Goal: Information Seeking & Learning: Learn about a topic

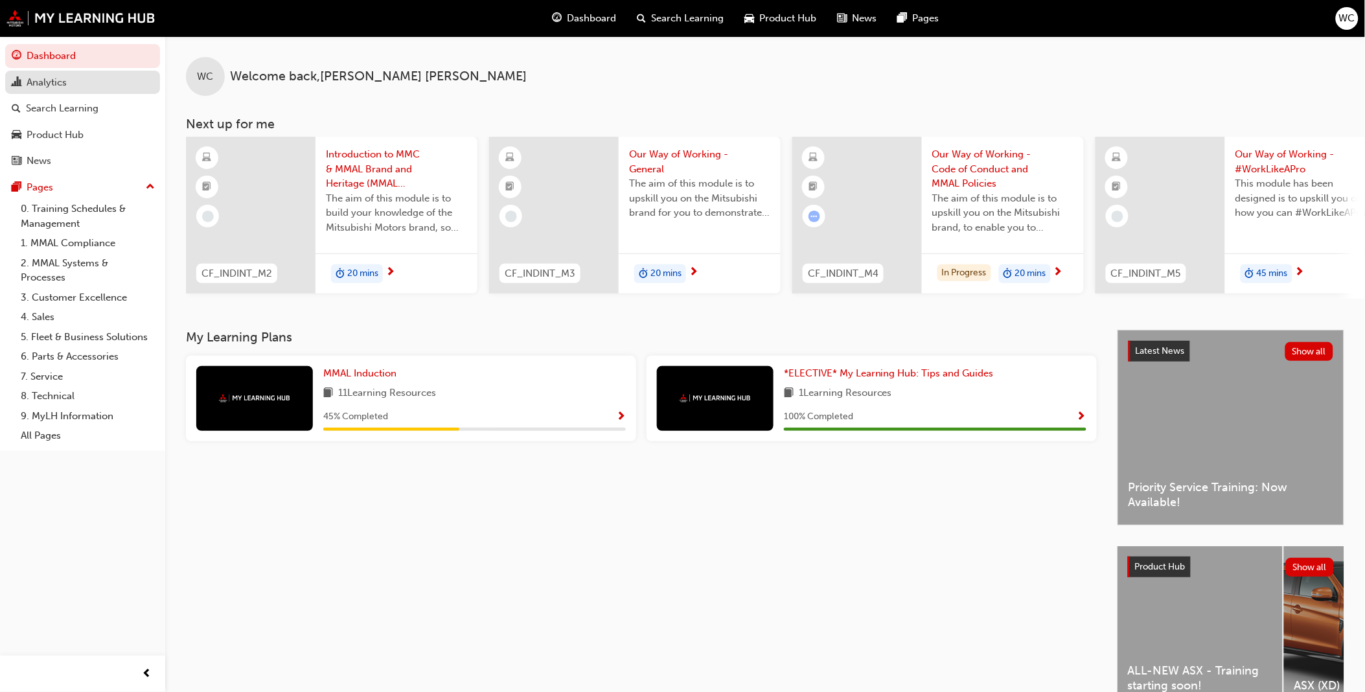
click at [60, 80] on div "Analytics" at bounding box center [47, 82] width 40 height 15
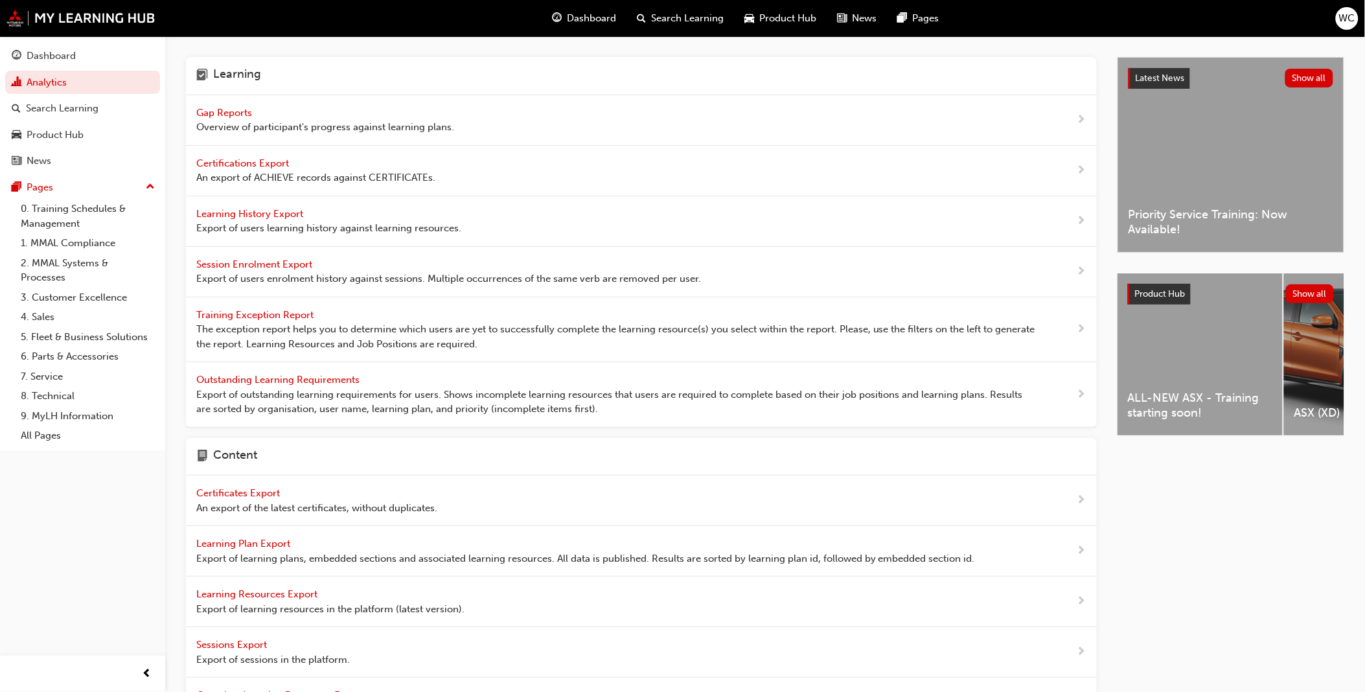
click at [216, 108] on span "Gap Reports" at bounding box center [225, 113] width 58 height 12
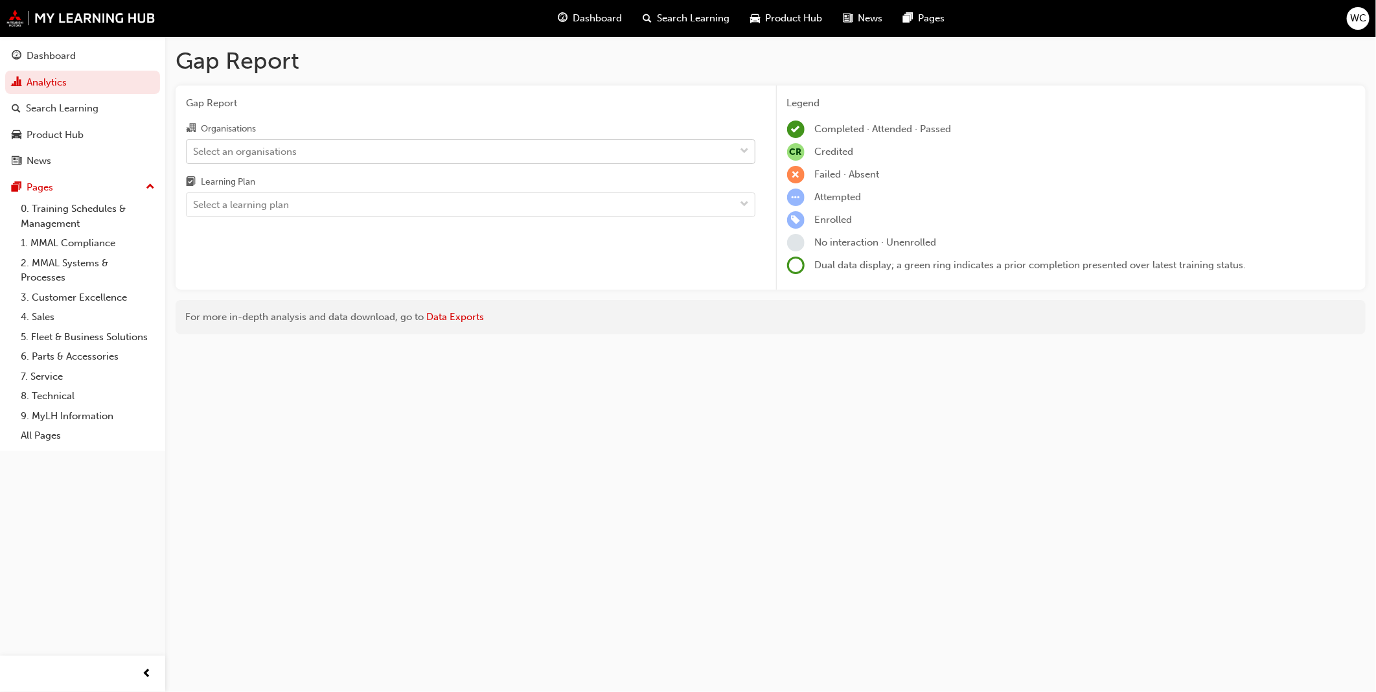
click at [748, 150] on span "down-icon" at bounding box center [744, 151] width 9 height 17
click at [194, 150] on input "Organisations Select an organisations" at bounding box center [193, 150] width 1 height 11
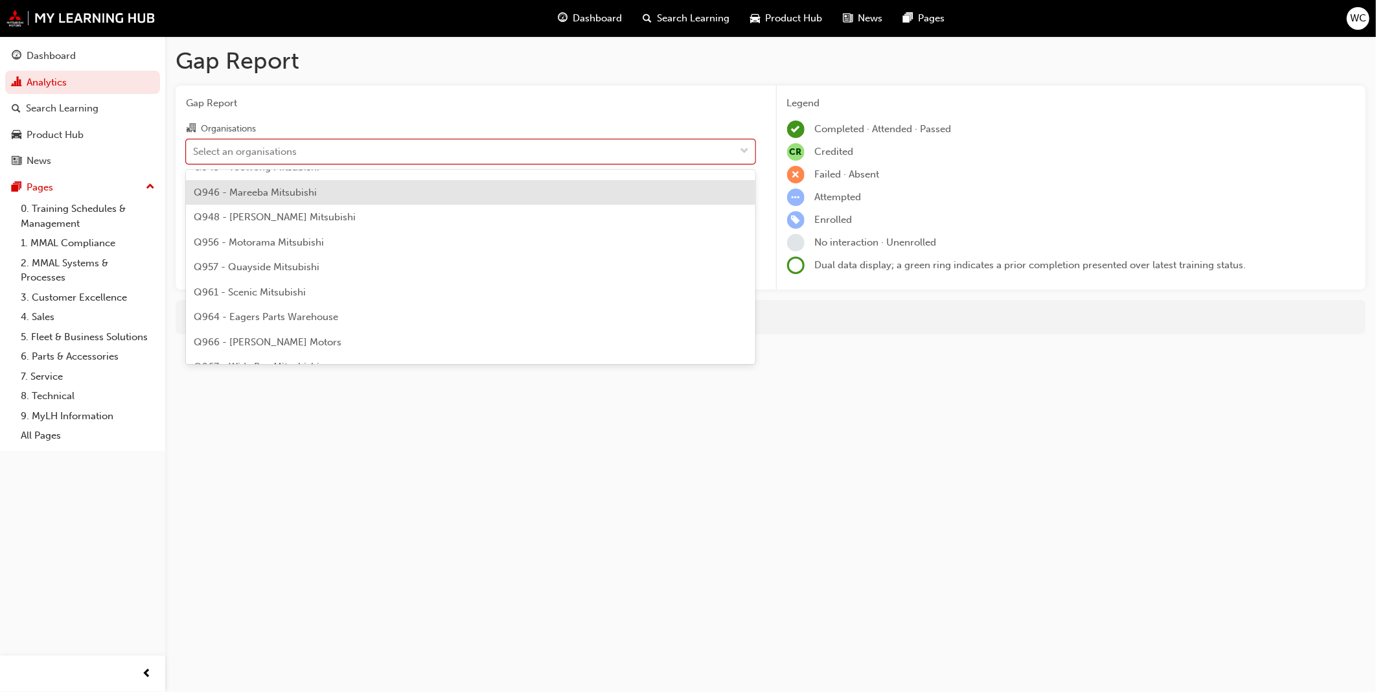
scroll to position [2231, 0]
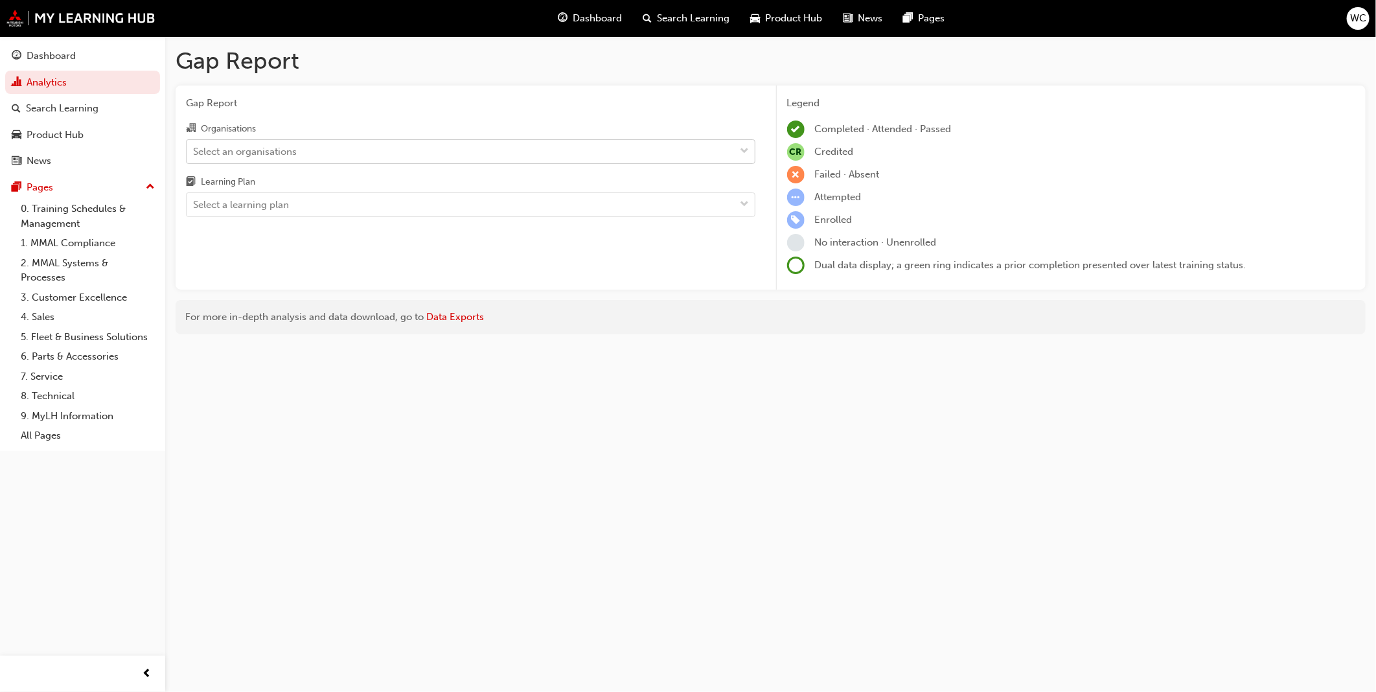
click at [747, 150] on span "down-icon" at bounding box center [744, 151] width 9 height 17
click at [194, 150] on input "Organisations Select an organisations" at bounding box center [193, 150] width 1 height 11
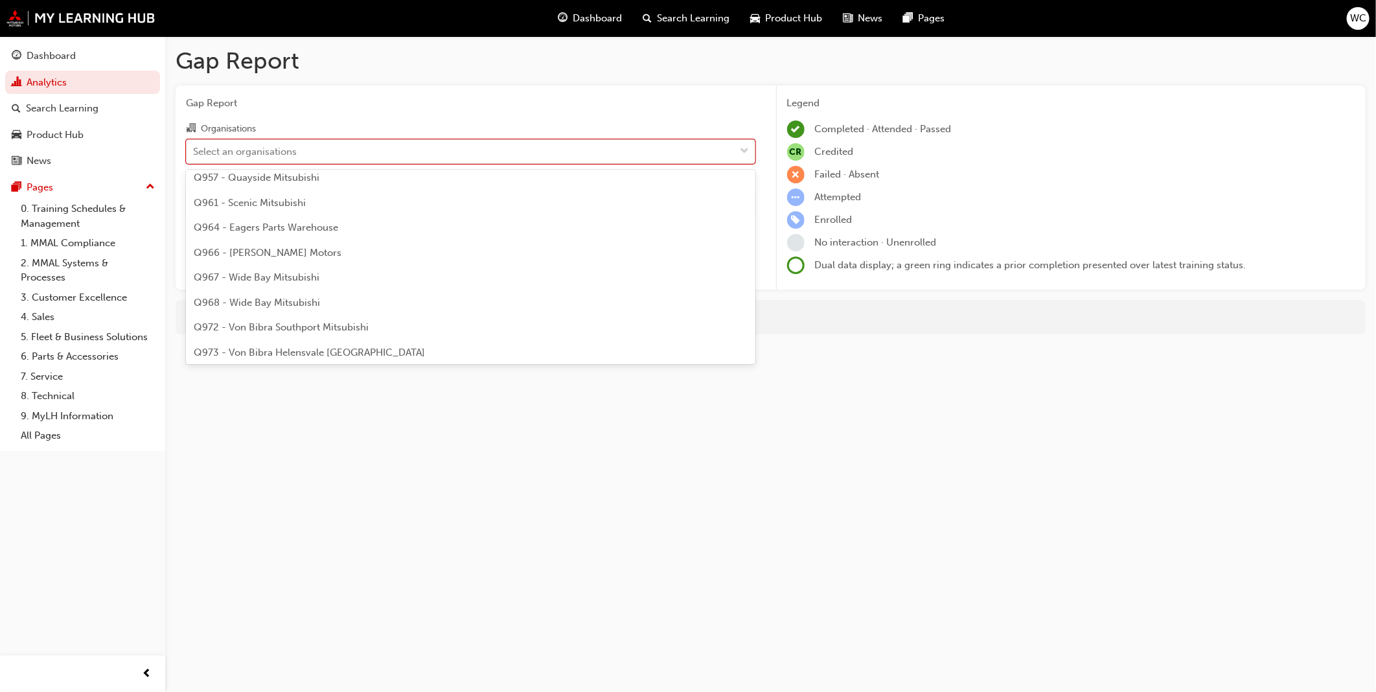
scroll to position [2153, 0]
click at [655, 171] on div "Q956 - Motorama Mitsubishi" at bounding box center [470, 176] width 569 height 25
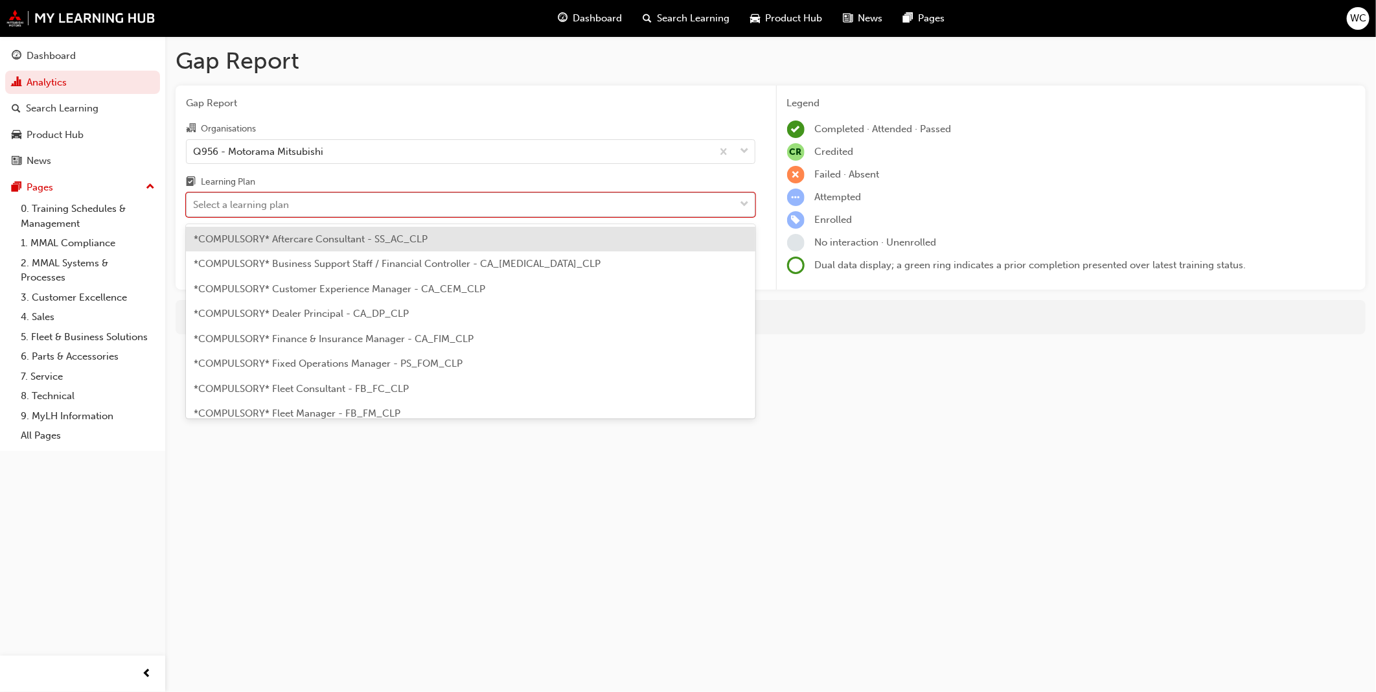
click at [746, 209] on span "down-icon" at bounding box center [744, 204] width 9 height 17
click at [194, 209] on input "Learning Plan option *COMPULSORY* Aftercare Consultant - SS_AC_CLP focused, 1 o…" at bounding box center [193, 204] width 1 height 11
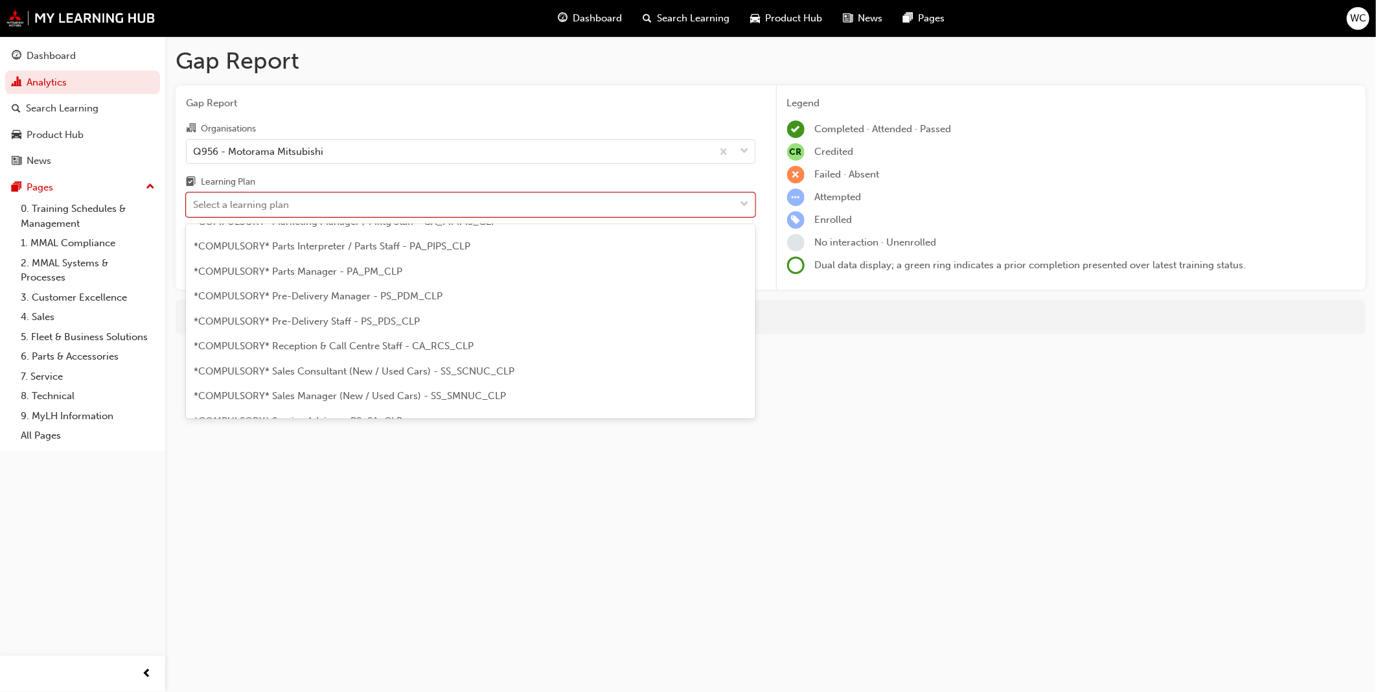
scroll to position [285, 0]
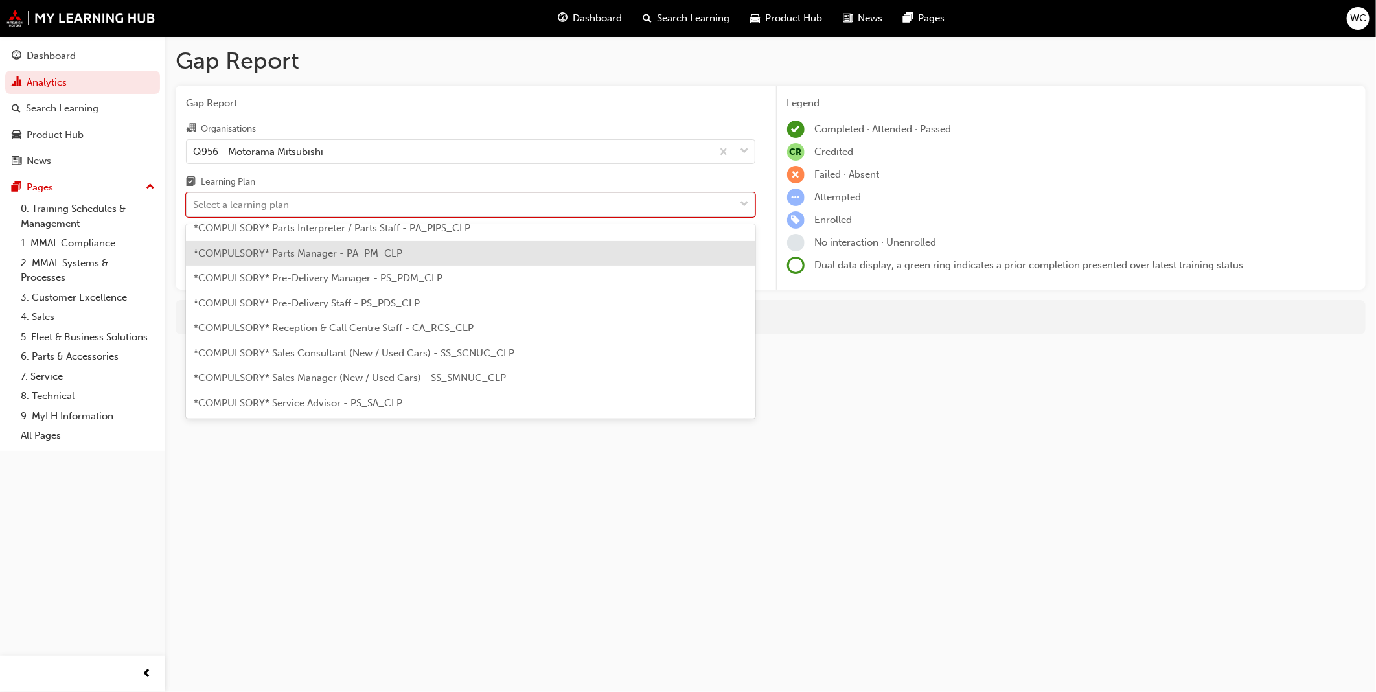
click at [682, 244] on div "*COMPULSORY* Parts Manager - PA_PM_CLP" at bounding box center [470, 253] width 569 height 25
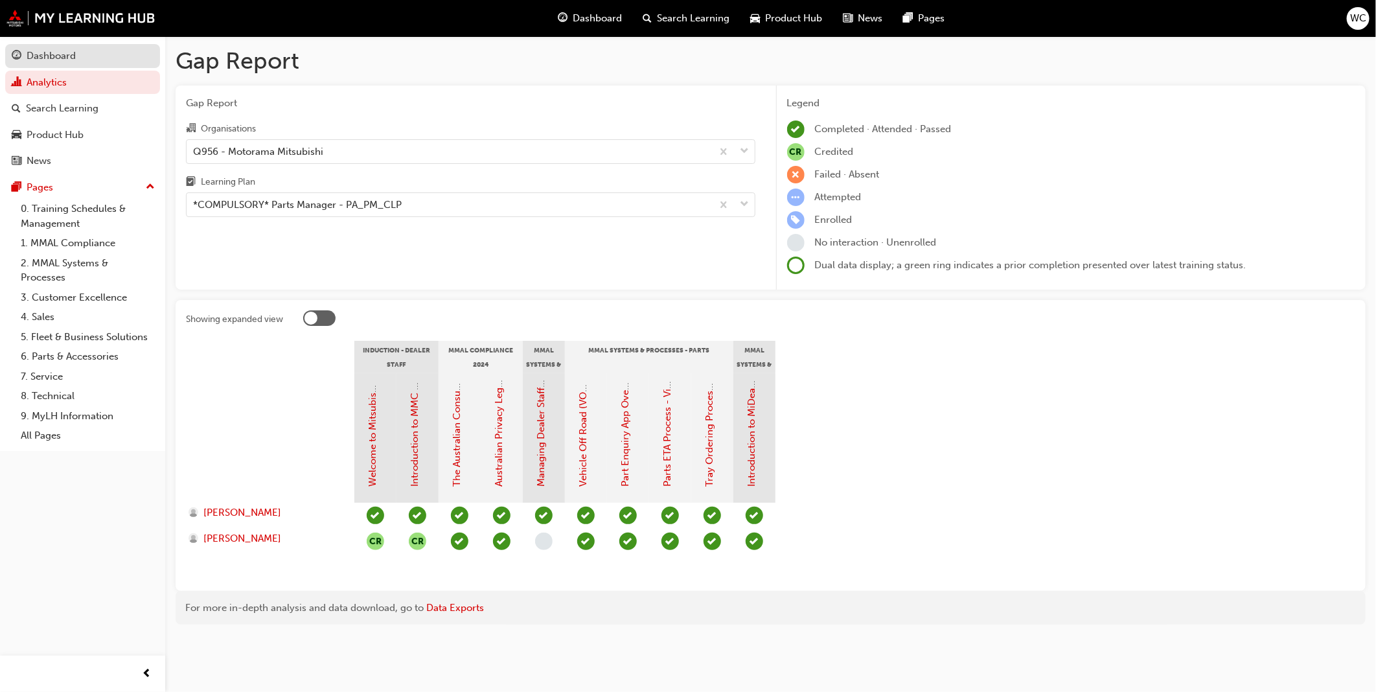
click at [51, 56] on div "Dashboard" at bounding box center [51, 56] width 49 height 15
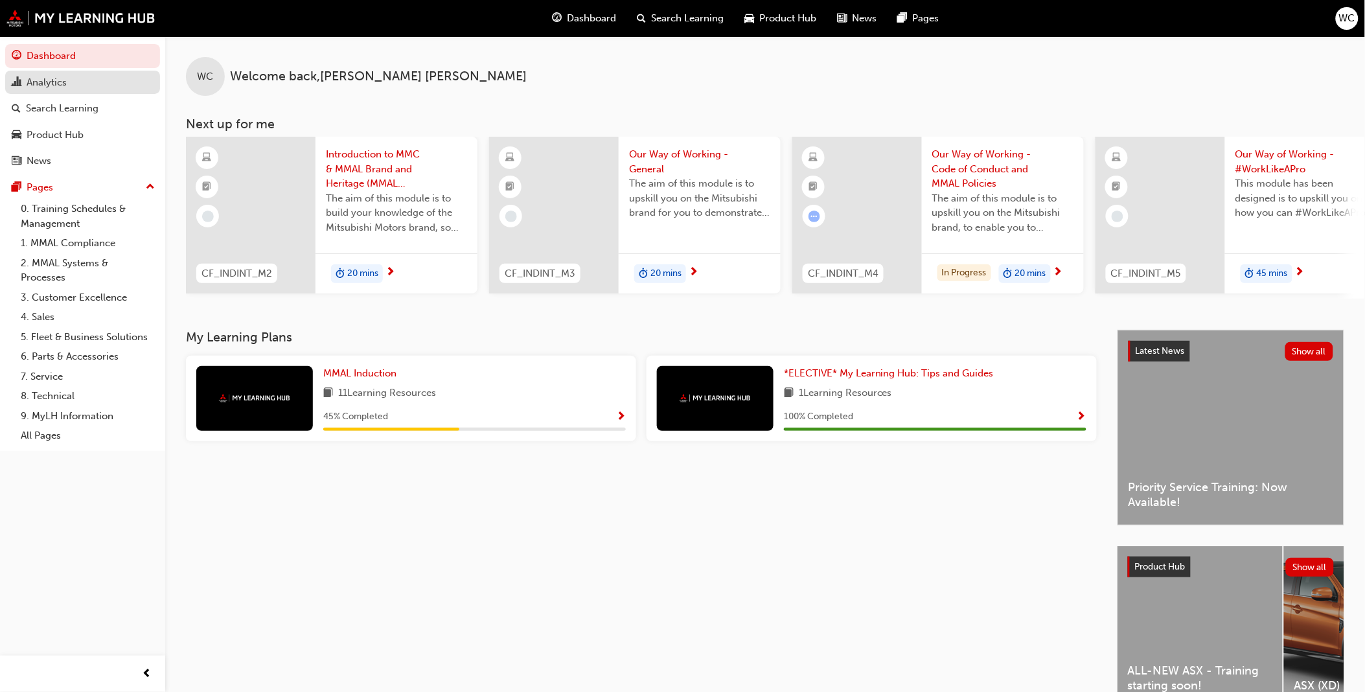
click at [65, 84] on div "Analytics" at bounding box center [47, 82] width 40 height 15
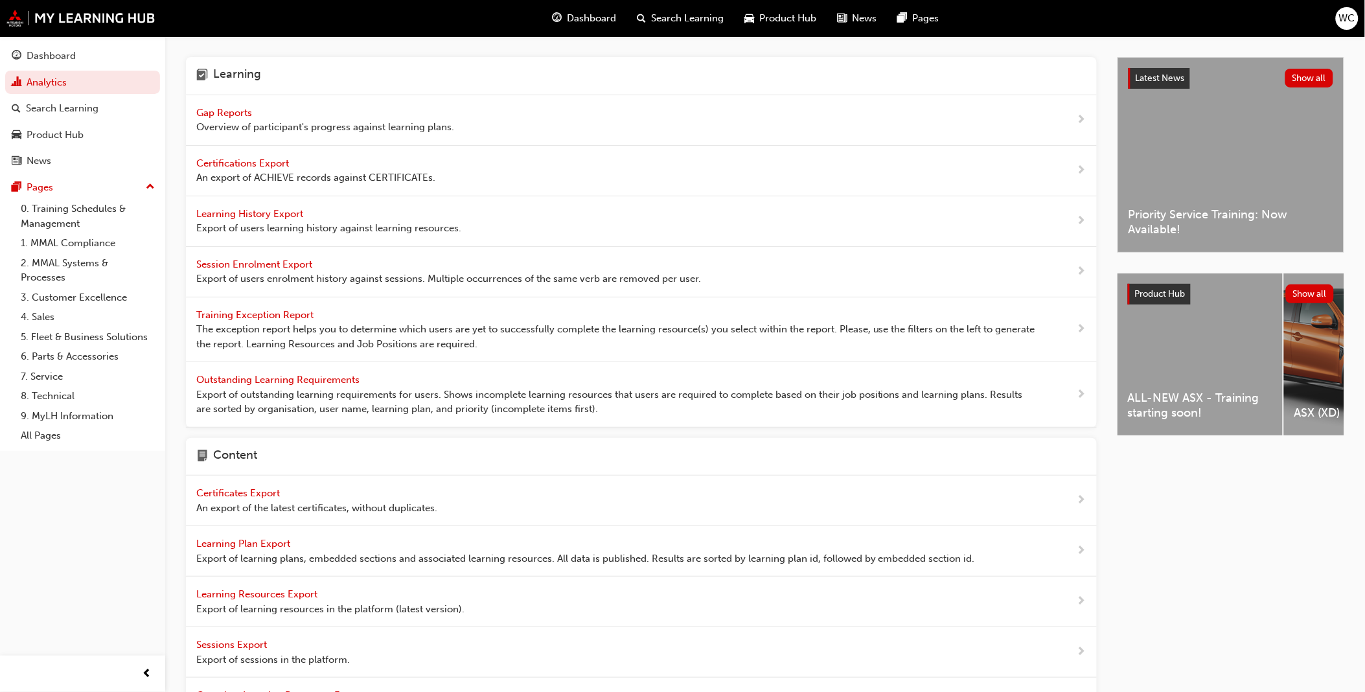
click at [212, 113] on span "Gap Reports" at bounding box center [225, 113] width 58 height 12
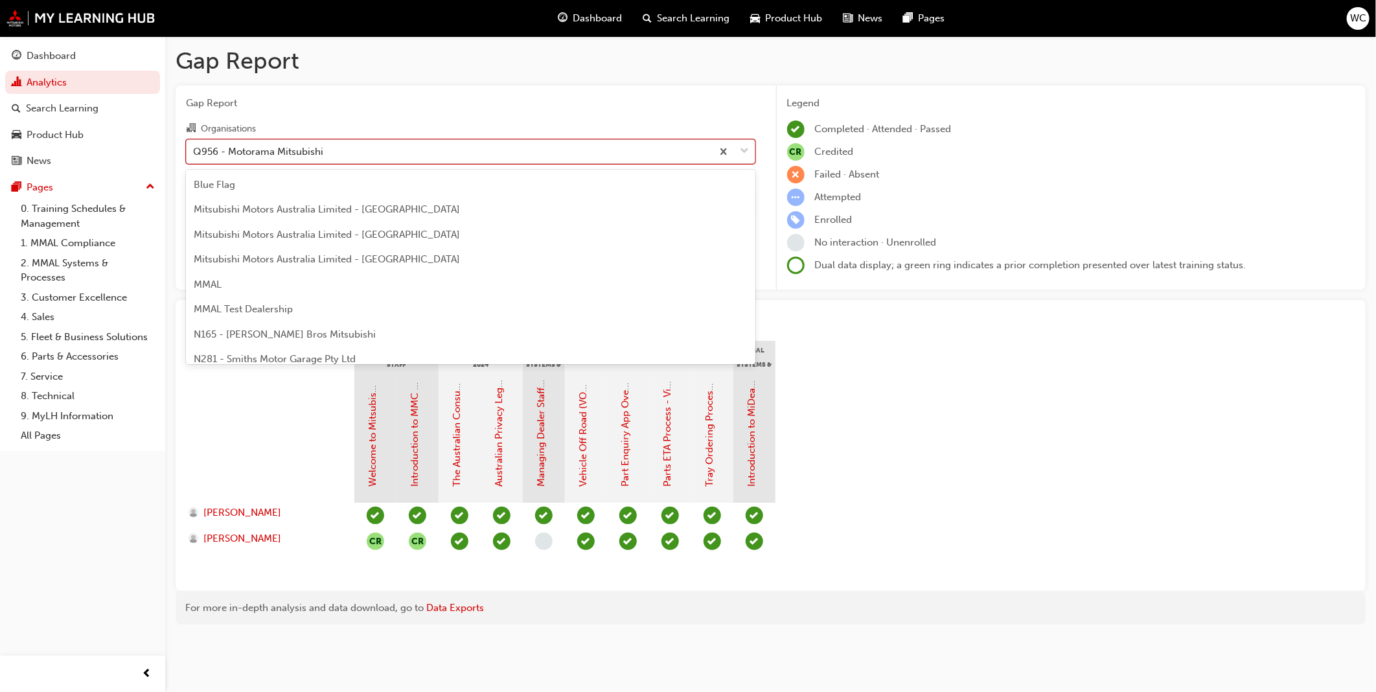
click at [748, 150] on span "down-icon" at bounding box center [744, 151] width 9 height 17
click at [194, 150] on input "Organisations option Q956 - Motorama Mitsubishi focused, 87 of 202. 202 results…" at bounding box center [193, 150] width 1 height 11
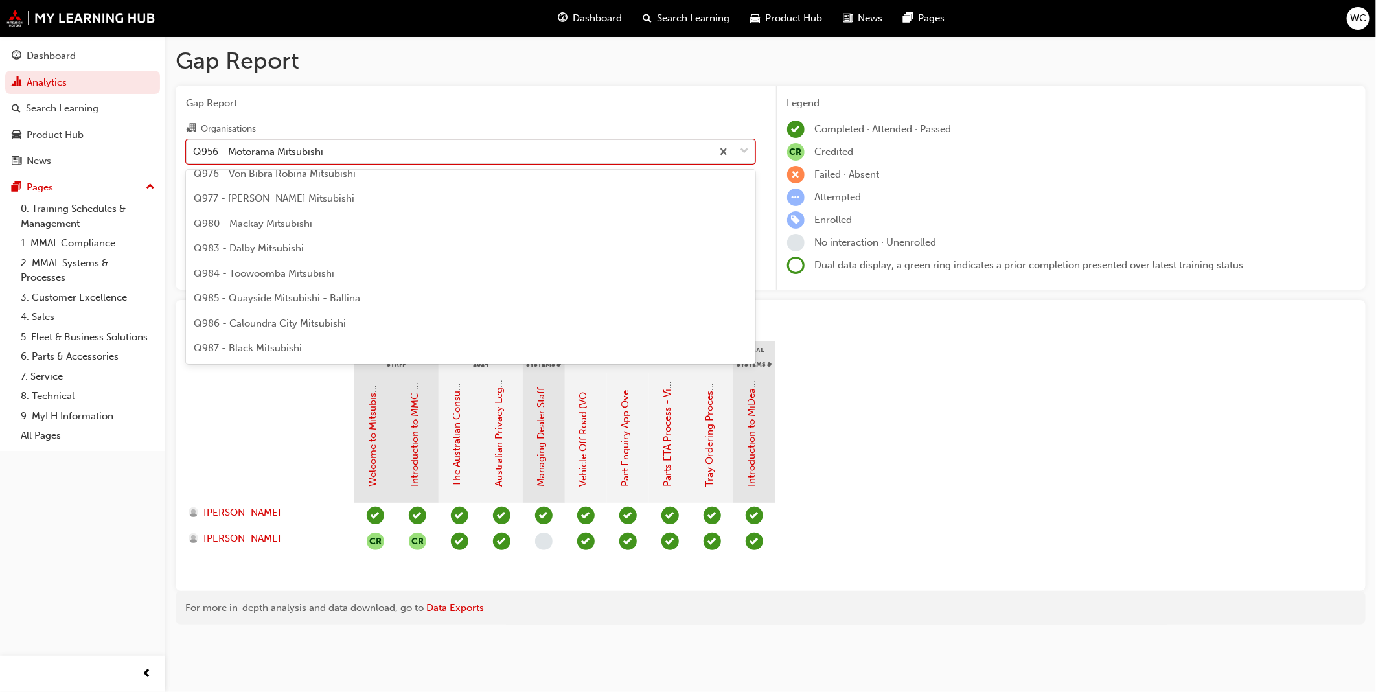
scroll to position [2476, 0]
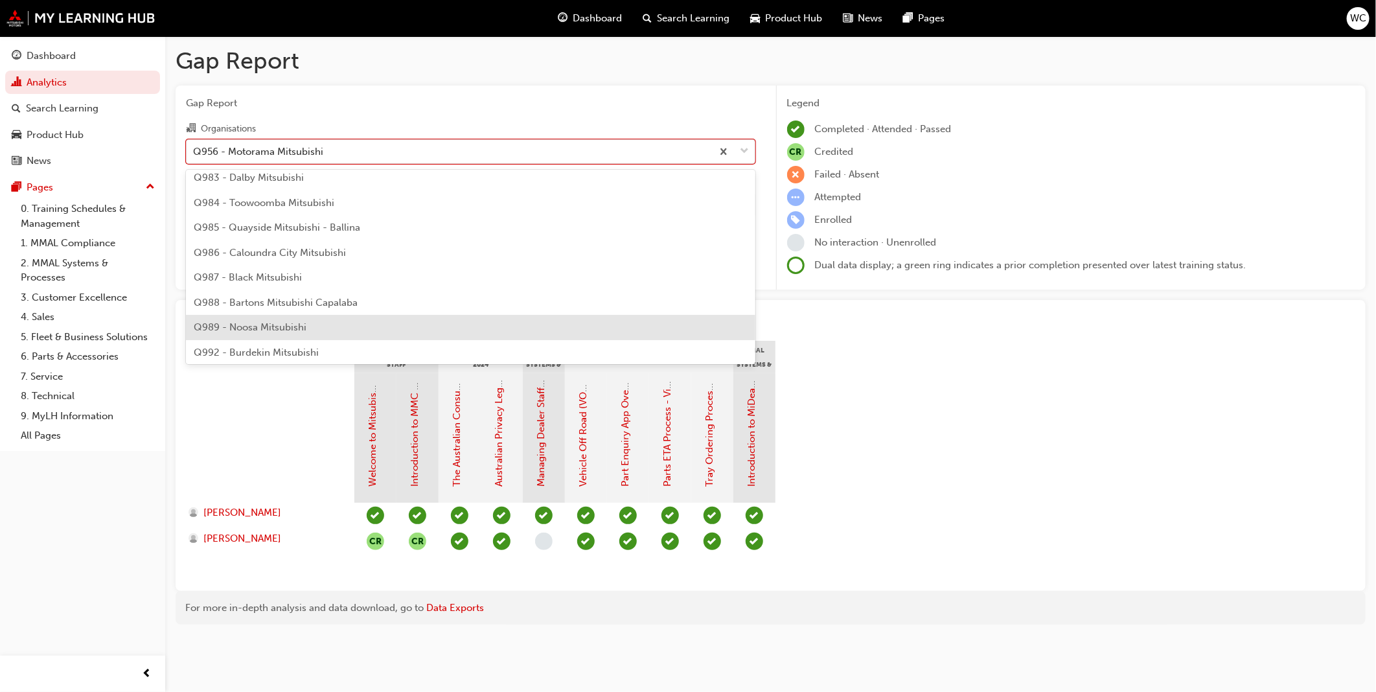
click at [700, 318] on div "Q989 - Noosa Mitsubishi" at bounding box center [470, 327] width 569 height 25
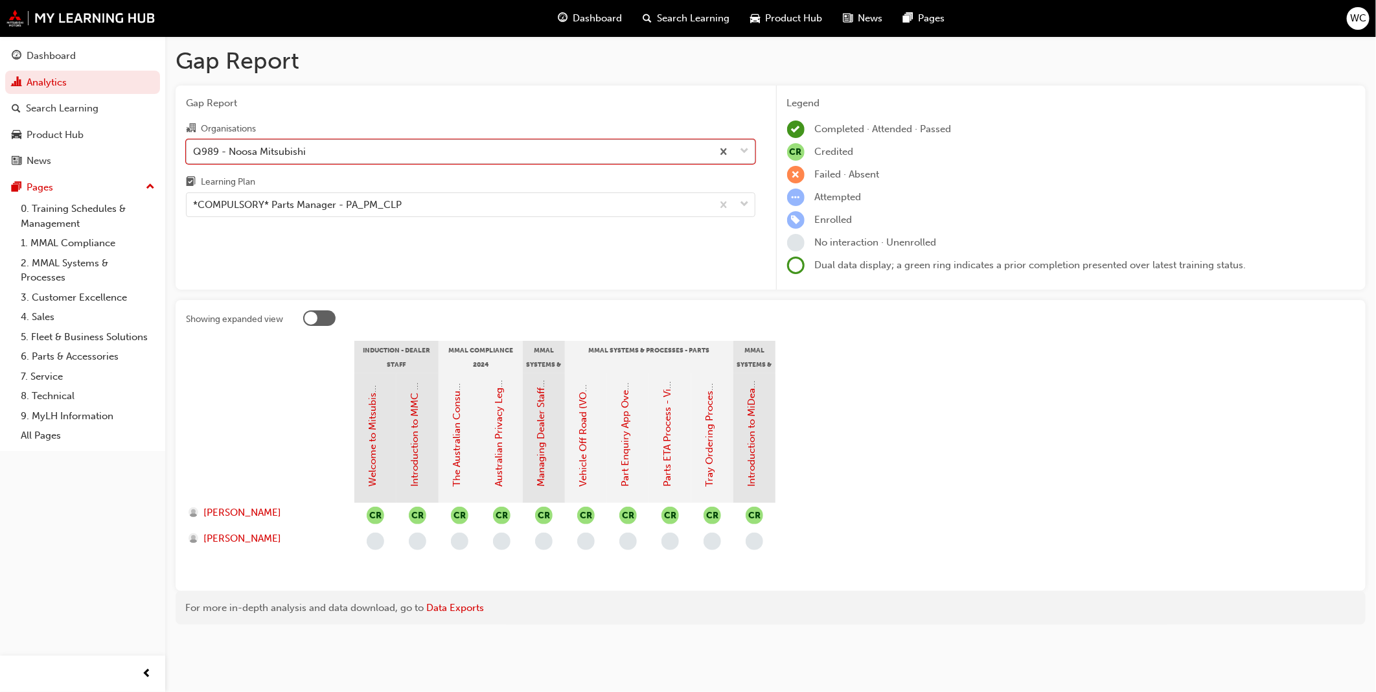
click at [745, 150] on span "down-icon" at bounding box center [744, 151] width 9 height 17
click at [194, 150] on input "Organisations option Q989 - Noosa Mitsubishi, selected. 0 results available. Se…" at bounding box center [193, 150] width 1 height 11
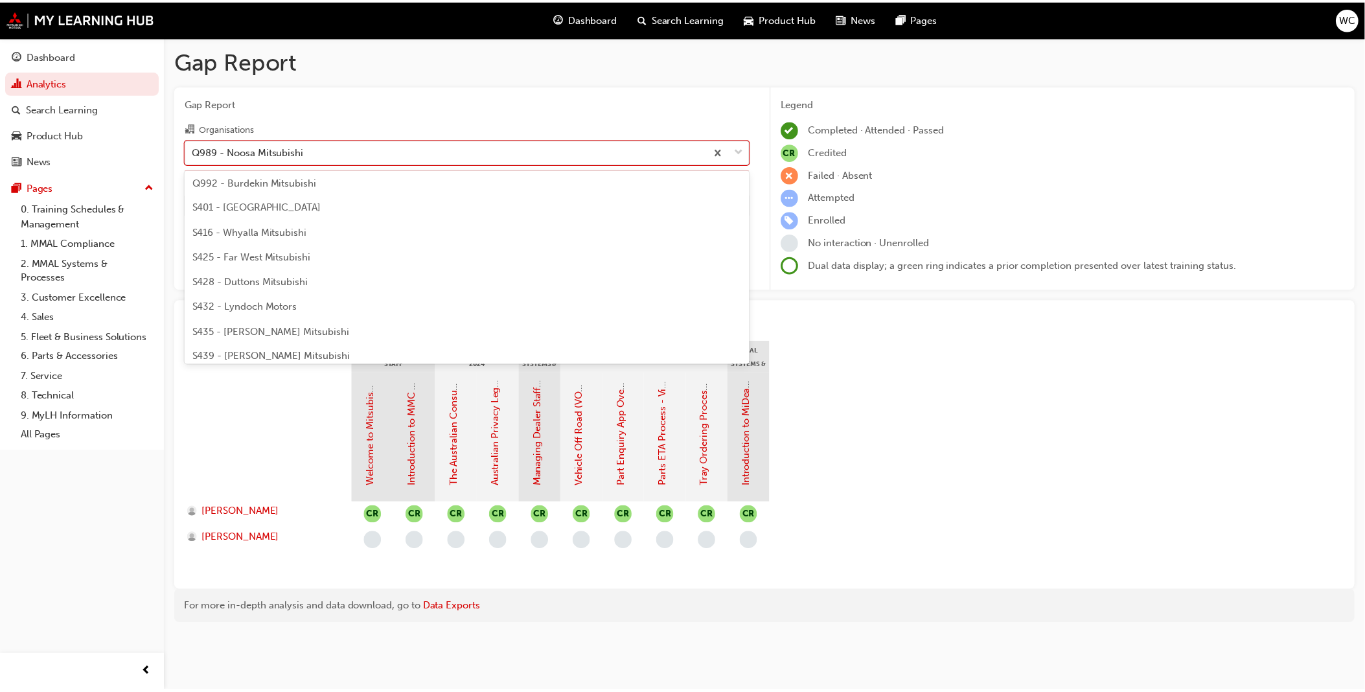
scroll to position [2483, 0]
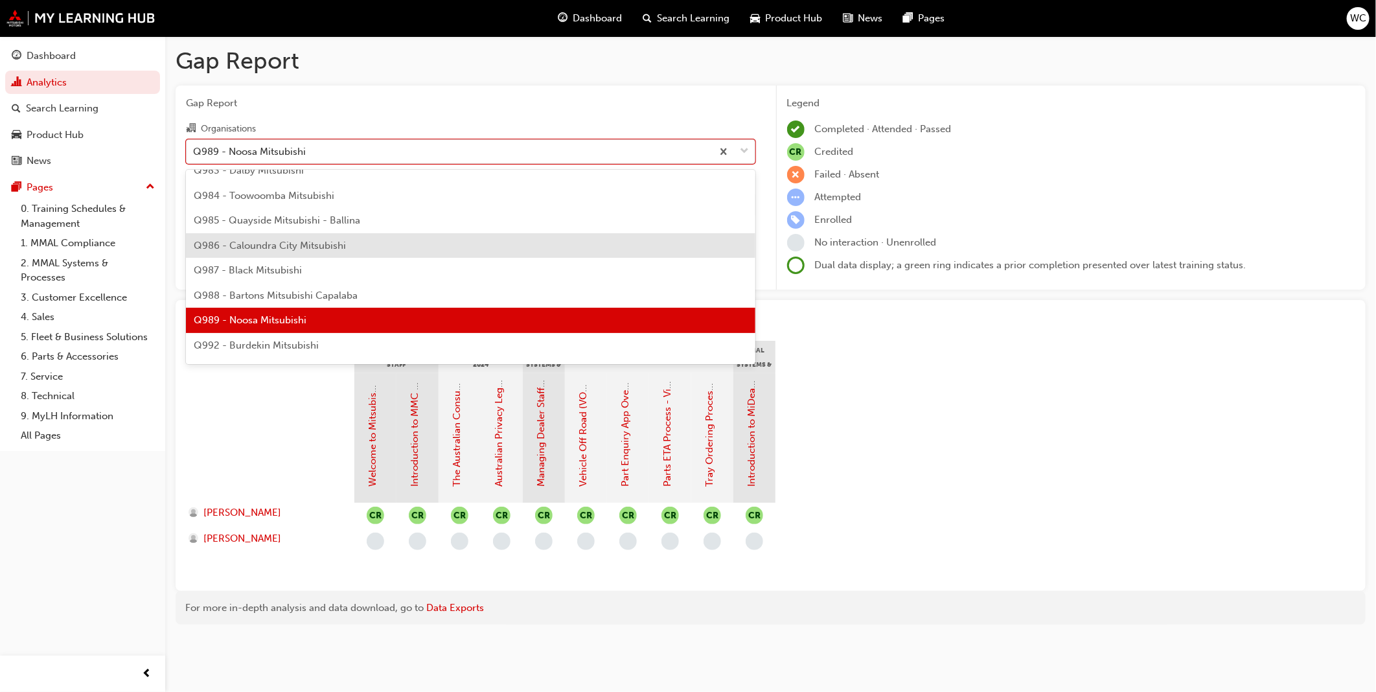
click at [642, 250] on div "Q986 - Caloundra City Mitsubishi" at bounding box center [470, 245] width 569 height 25
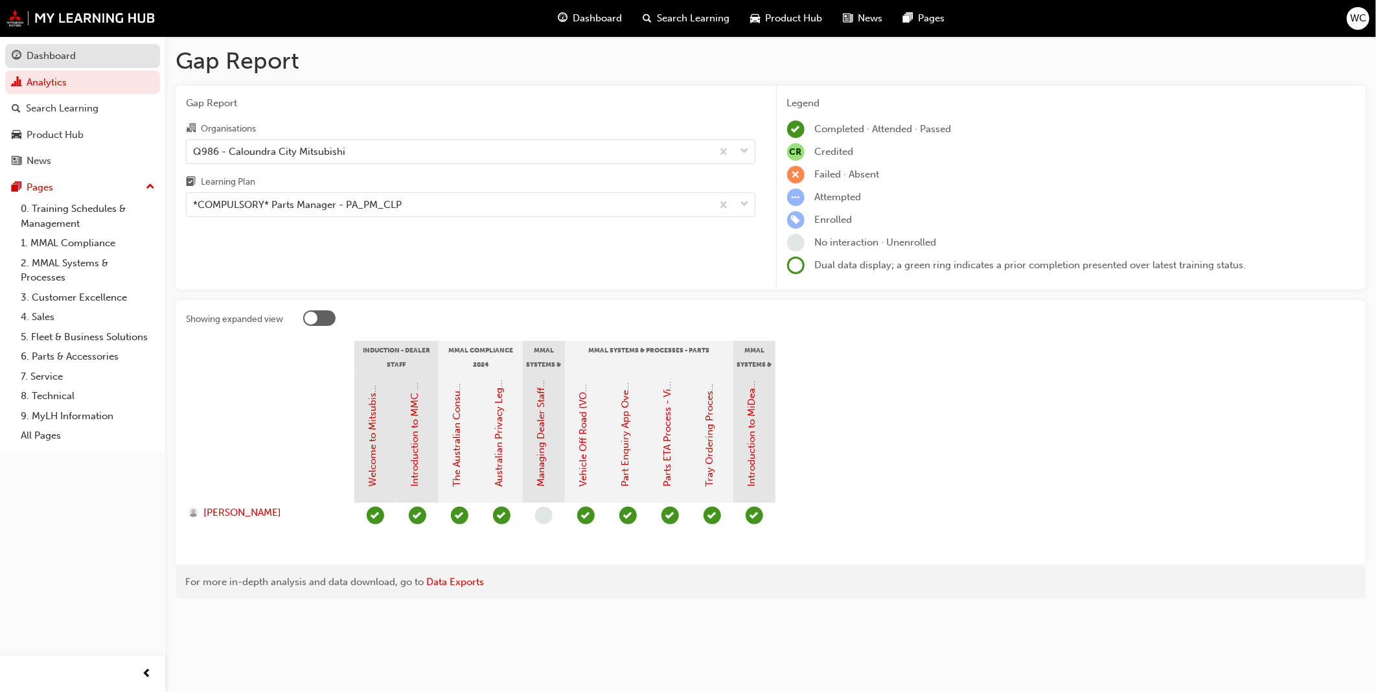
click at [63, 50] on div "Dashboard" at bounding box center [51, 56] width 49 height 15
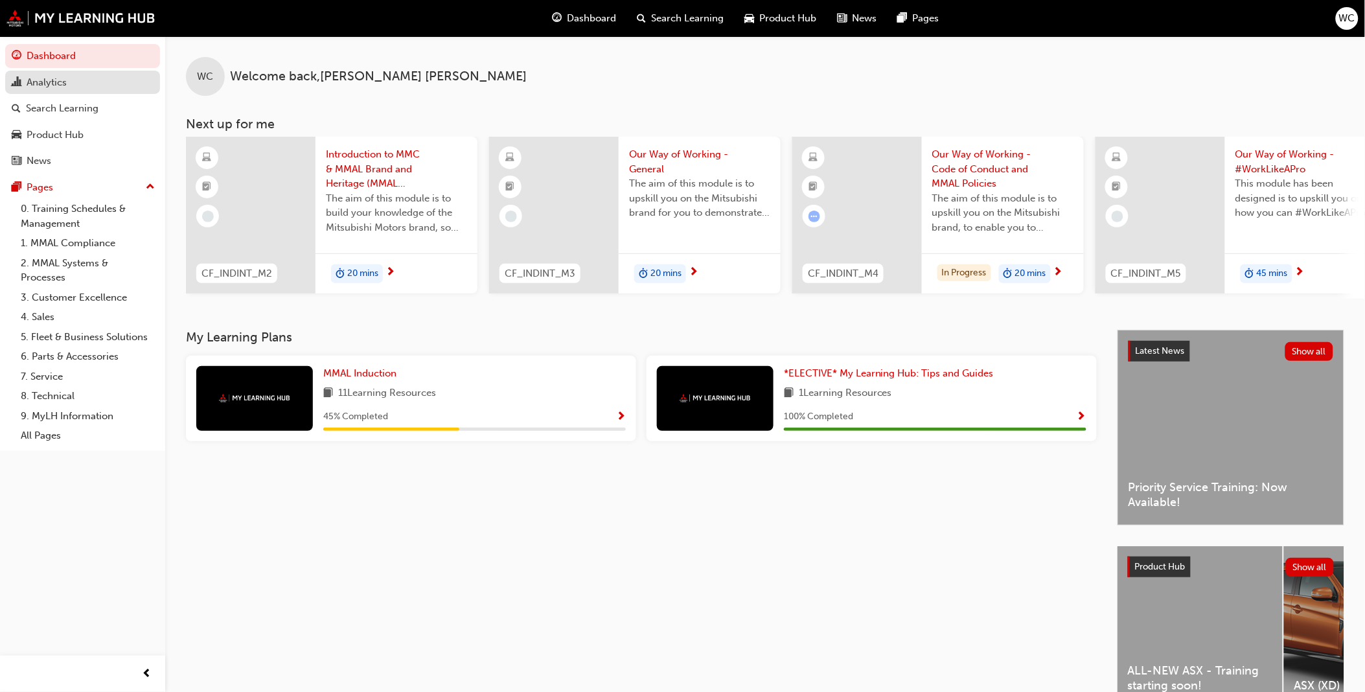
click at [34, 79] on div "Analytics" at bounding box center [47, 82] width 40 height 15
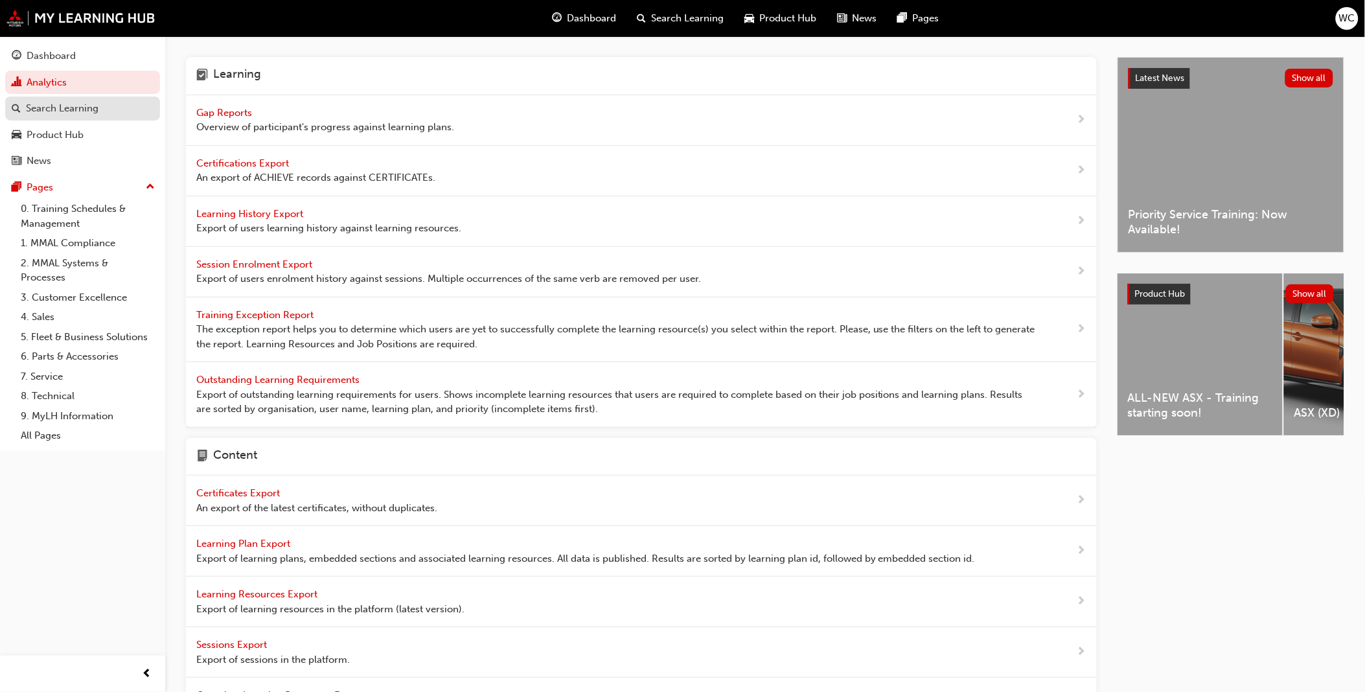
click at [56, 106] on div "Search Learning" at bounding box center [62, 108] width 73 height 15
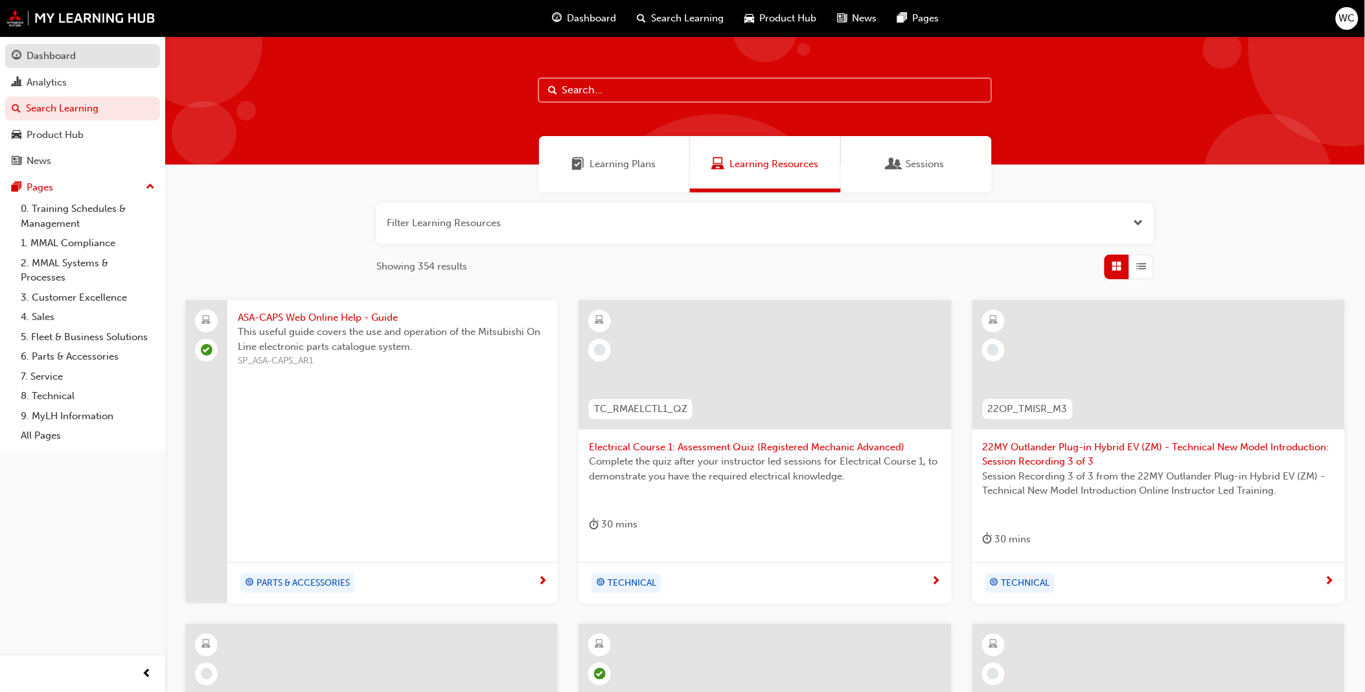
click at [54, 53] on div "Dashboard" at bounding box center [51, 56] width 49 height 15
